Goal: Task Accomplishment & Management: Complete application form

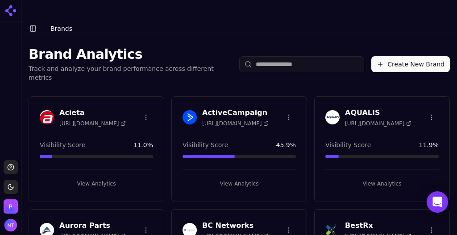
click at [407, 56] on button "Create New Brand" at bounding box center [410, 64] width 79 height 16
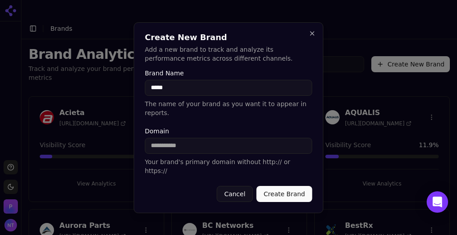
type input "*****"
type input "*********"
click at [289, 186] on button "Create Brand" at bounding box center [285, 194] width 56 height 16
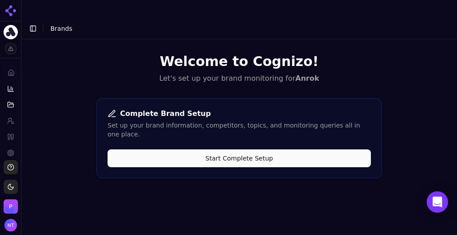
click at [219, 150] on button "Start Complete Setup" at bounding box center [239, 159] width 263 height 18
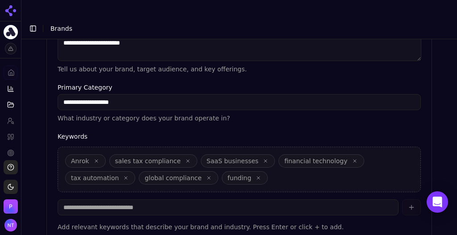
scroll to position [337, 0]
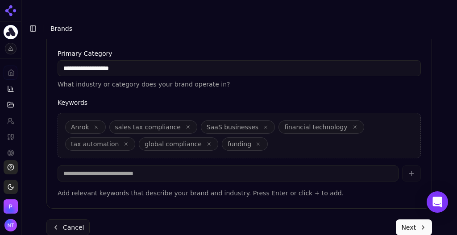
click at [404, 220] on button "Next" at bounding box center [414, 228] width 36 height 16
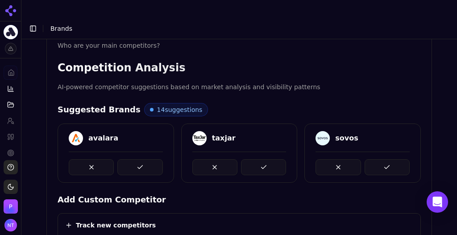
scroll to position [161, 0]
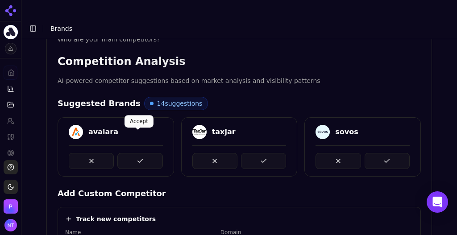
click at [124, 153] on button at bounding box center [139, 161] width 45 height 16
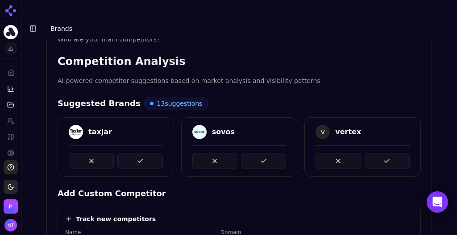
click at [124, 153] on button at bounding box center [139, 161] width 45 height 16
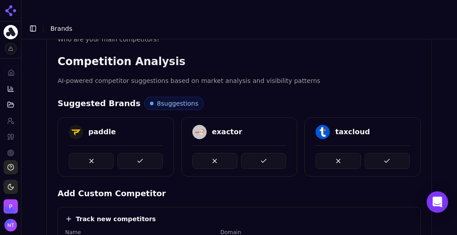
click at [124, 153] on button at bounding box center [139, 161] width 45 height 16
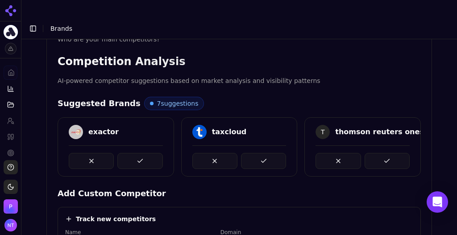
click at [124, 153] on button at bounding box center [139, 161] width 45 height 16
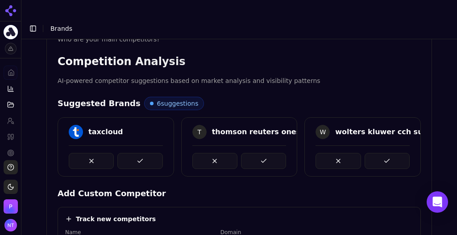
click at [124, 153] on button at bounding box center [139, 161] width 45 height 16
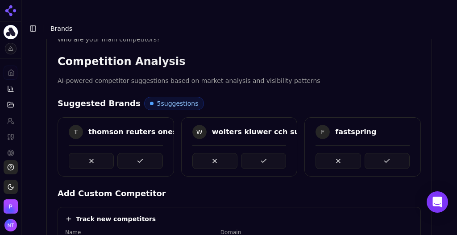
click at [124, 153] on button at bounding box center [139, 161] width 45 height 16
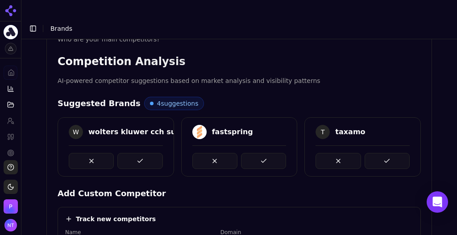
click at [124, 153] on button at bounding box center [139, 161] width 45 height 16
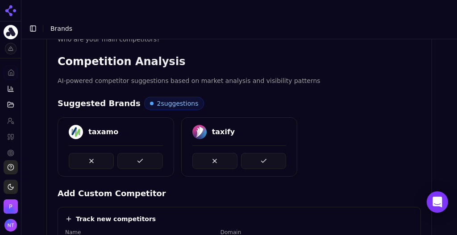
click at [124, 153] on button at bounding box center [139, 161] width 45 height 16
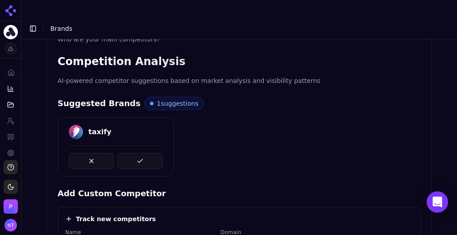
click at [124, 153] on button at bounding box center [139, 161] width 45 height 16
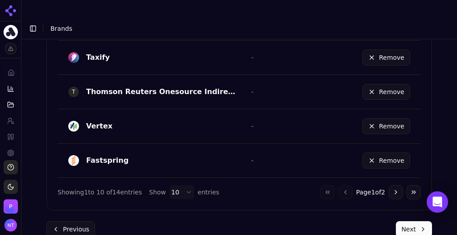
click at [414, 221] on button "Next" at bounding box center [414, 229] width 36 height 16
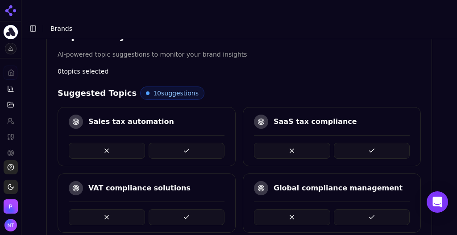
scroll to position [189, 0]
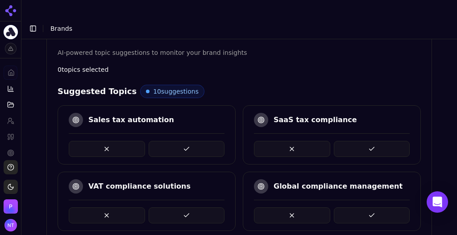
click at [200, 141] on button at bounding box center [187, 149] width 76 height 16
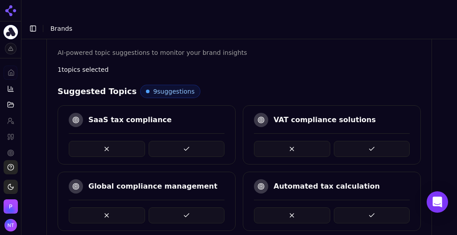
click at [200, 141] on button at bounding box center [187, 149] width 76 height 16
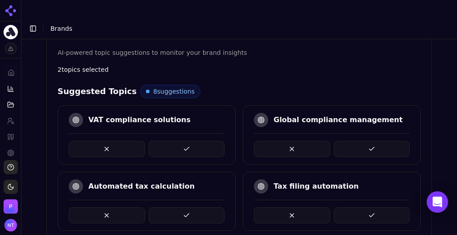
click at [200, 141] on button at bounding box center [187, 149] width 76 height 16
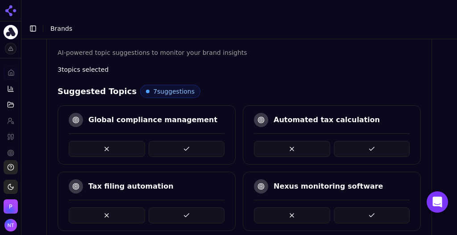
click at [357, 141] on button at bounding box center [372, 149] width 76 height 16
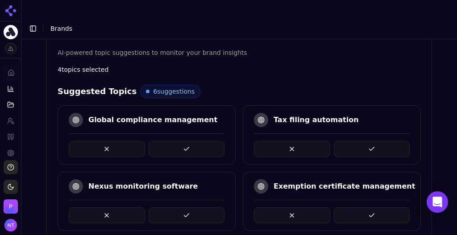
click at [356, 141] on button at bounding box center [372, 149] width 76 height 16
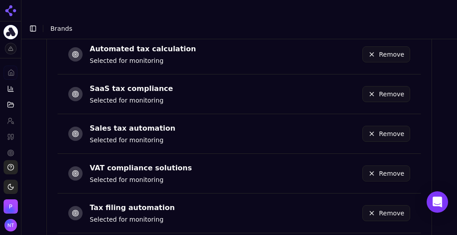
scroll to position [536, 0]
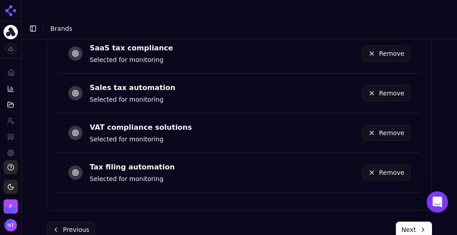
click at [408, 222] on button "Next" at bounding box center [414, 230] width 36 height 16
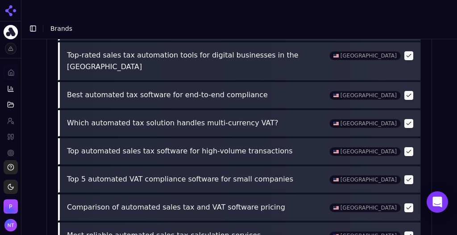
scroll to position [484, 0]
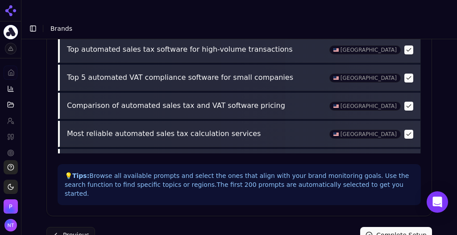
click at [390, 227] on button "Complete Setup" at bounding box center [396, 235] width 72 height 16
